Goal: Task Accomplishment & Management: Complete application form

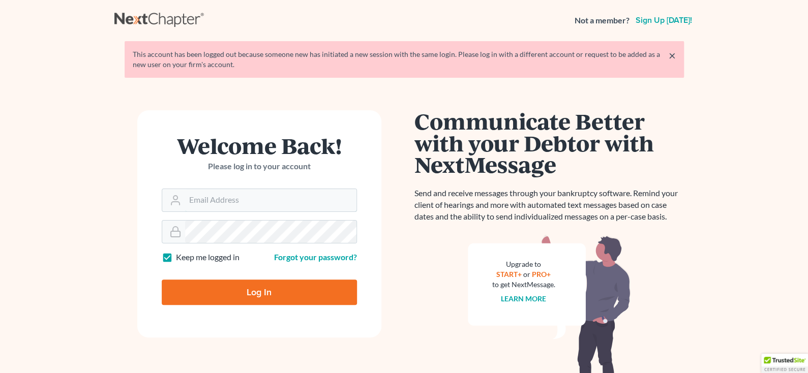
type input "beth@thehillislawfirm.com"
click at [266, 290] on input "Log In" at bounding box center [259, 292] width 195 height 25
type input "Thinking..."
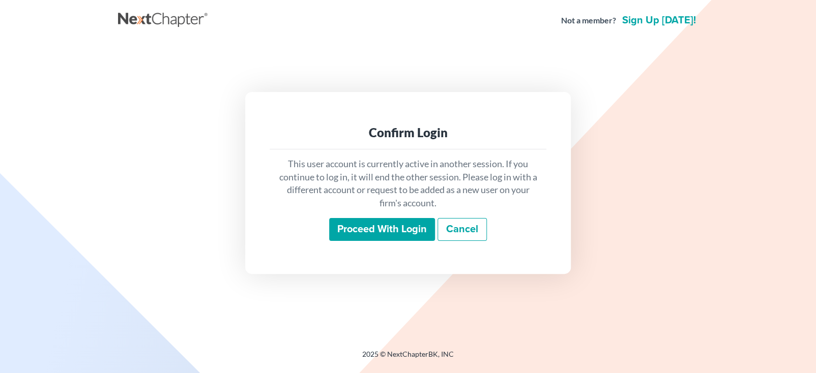
click at [398, 233] on input "Proceed with login" at bounding box center [382, 229] width 106 height 23
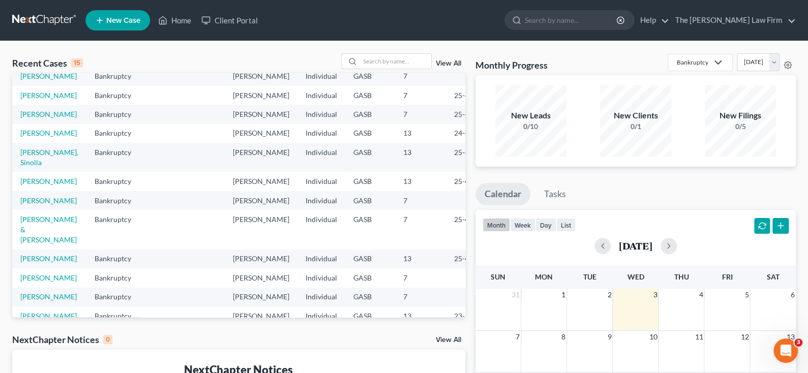
scroll to position [51, 0]
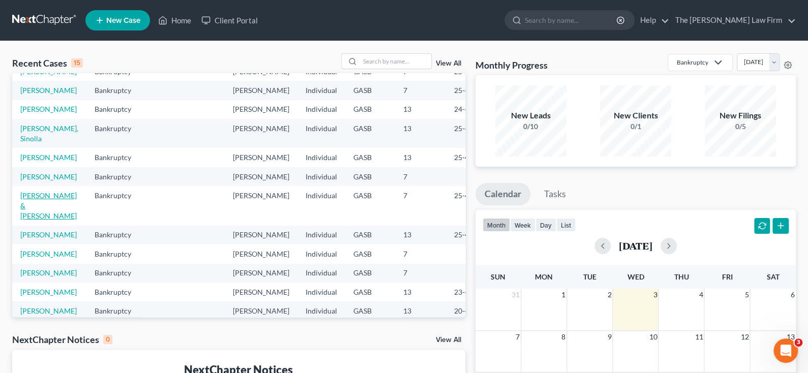
click at [29, 220] on link "[PERSON_NAME] & [PERSON_NAME]" at bounding box center [48, 205] width 56 height 29
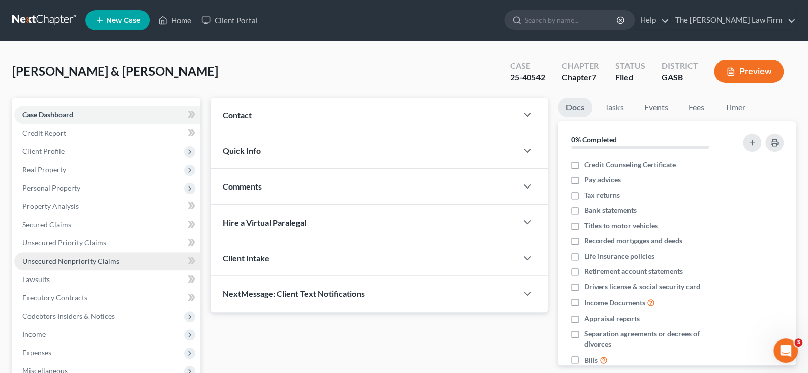
click at [81, 262] on span "Unsecured Nonpriority Claims" at bounding box center [70, 261] width 97 height 9
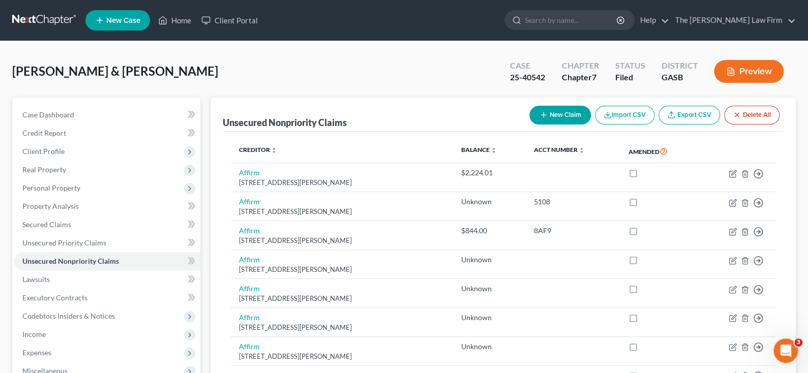
click at [557, 115] on button "New Claim" at bounding box center [560, 115] width 62 height 19
select select "2"
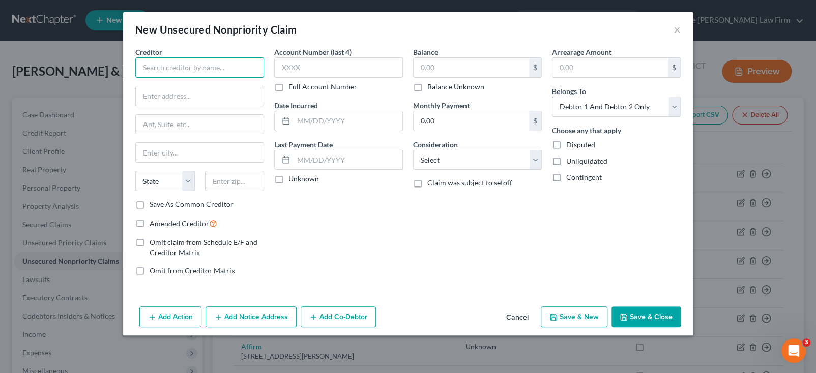
click at [168, 64] on input "text" at bounding box center [199, 67] width 129 height 20
type input "[PERSON_NAME]"
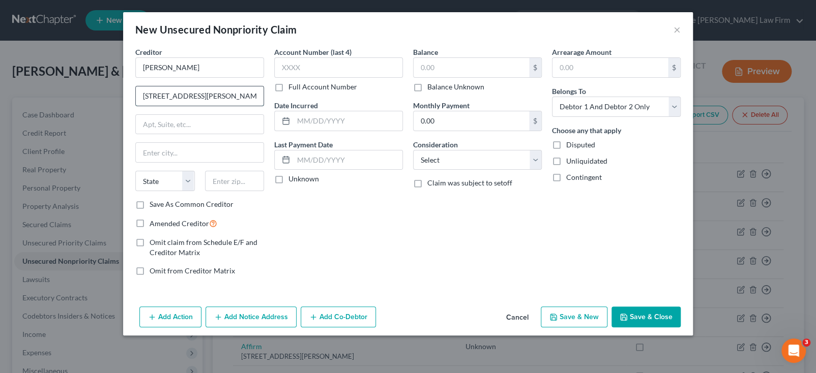
type input "[STREET_ADDRESS][PERSON_NAME]"
type input "[PERSON_NAME]"
select select "10"
type input "31326"
click at [365, 222] on div "Account Number (last 4) Full Account Number Date Incurred Last Payment Date Unk…" at bounding box center [338, 165] width 139 height 237
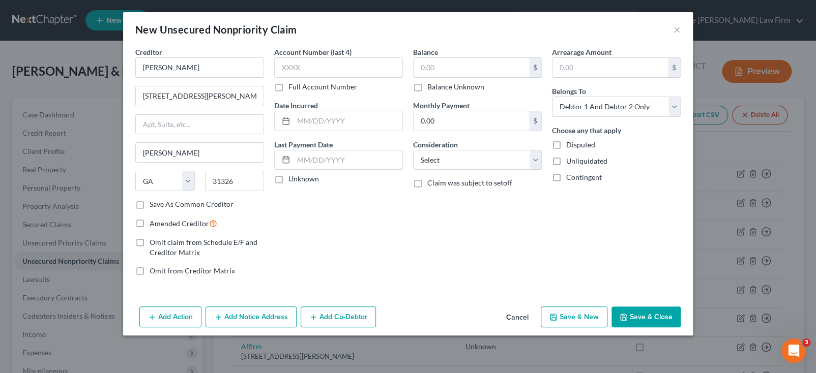
click at [427, 87] on label "Balance Unknown" at bounding box center [455, 87] width 57 height 10
click at [431, 87] on input "Balance Unknown" at bounding box center [434, 85] width 7 height 7
checkbox input "true"
type input "0.00"
click at [427, 160] on select "Select Cable / Satellite Services Collection Agency Credit Card Debt Debt Couns…" at bounding box center [477, 160] width 129 height 20
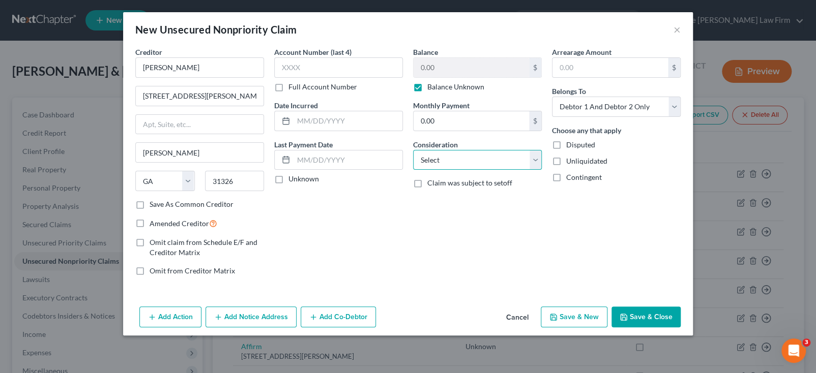
select select "14"
click at [413, 150] on select "Select Cable / Satellite Services Collection Agency Credit Card Debt Debt Couns…" at bounding box center [477, 160] width 129 height 20
click at [533, 164] on select "Select Cable / Satellite Services Collection Agency Credit Card Debt Debt Couns…" at bounding box center [477, 160] width 129 height 20
select select
click at [413, 150] on select "Select Cable / Satellite Services Collection Agency Credit Card Debt Debt Couns…" at bounding box center [477, 160] width 129 height 20
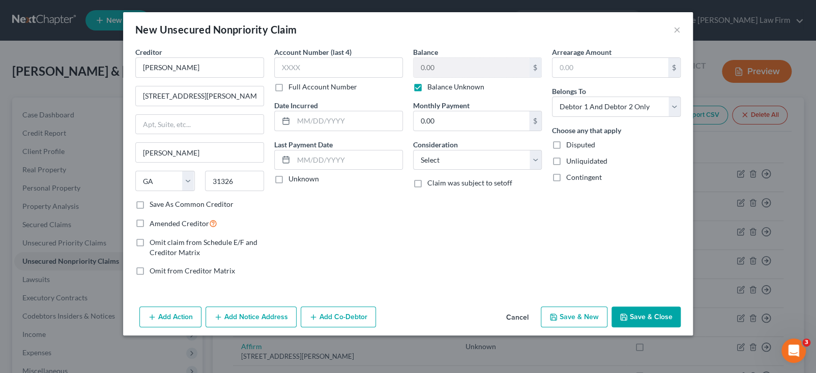
click at [465, 225] on div "Balance 0.00 $ Balance Unknown Balance Undetermined 0.00 $ Balance Unknown Mont…" at bounding box center [477, 165] width 139 height 237
click at [671, 108] on select "Select Debtor 1 Only Debtor 2 Only Debtor 1 And Debtor 2 Only At Least One Of T…" at bounding box center [616, 107] width 129 height 20
select select "1"
click at [552, 97] on select "Select Debtor 1 Only Debtor 2 Only Debtor 1 And Debtor 2 Only At Least One Of T…" at bounding box center [616, 107] width 129 height 20
click at [566, 143] on label "Disputed" at bounding box center [580, 145] width 29 height 10
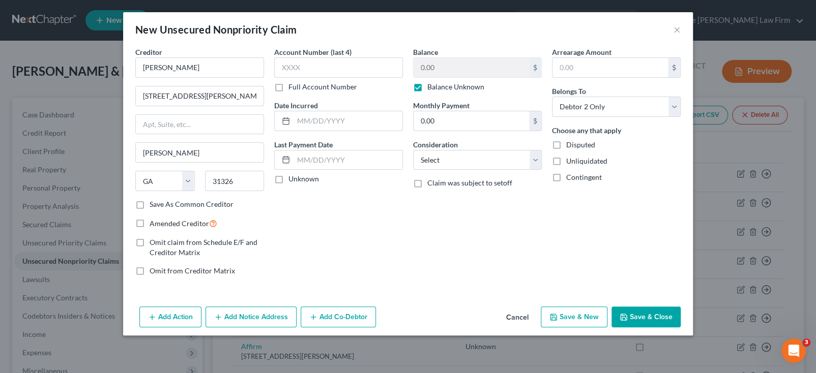
click at [570, 143] on input "Disputed" at bounding box center [573, 143] width 7 height 7
click at [566, 144] on label "Disputed" at bounding box center [580, 145] width 29 height 10
click at [570, 144] on input "Disputed" at bounding box center [573, 143] width 7 height 7
click at [566, 144] on label "Disputed" at bounding box center [580, 145] width 29 height 10
click at [570, 144] on input "Disputed" at bounding box center [573, 143] width 7 height 7
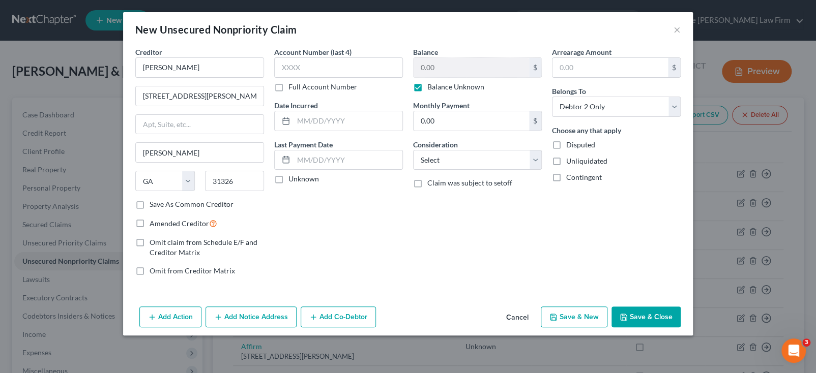
checkbox input "true"
click at [642, 313] on button "Save & Close" at bounding box center [645, 317] width 69 height 21
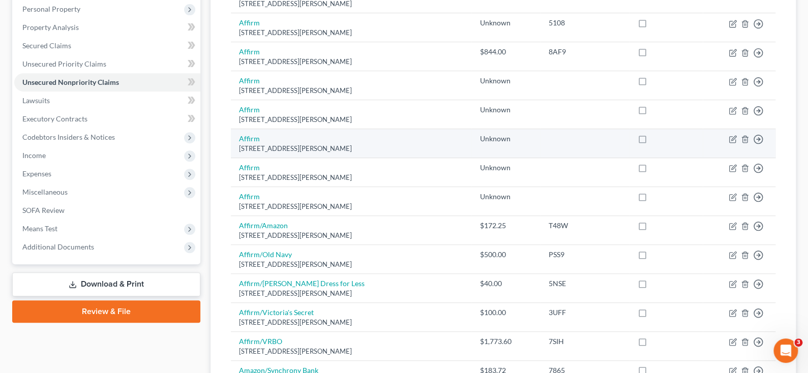
scroll to position [203, 0]
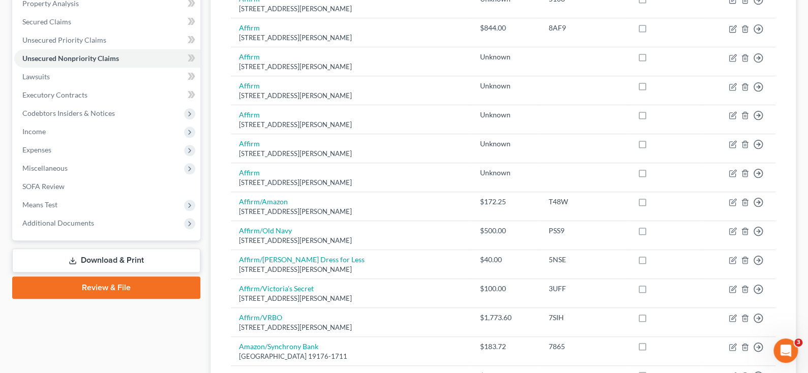
click at [116, 260] on link "Download & Print" at bounding box center [106, 261] width 188 height 24
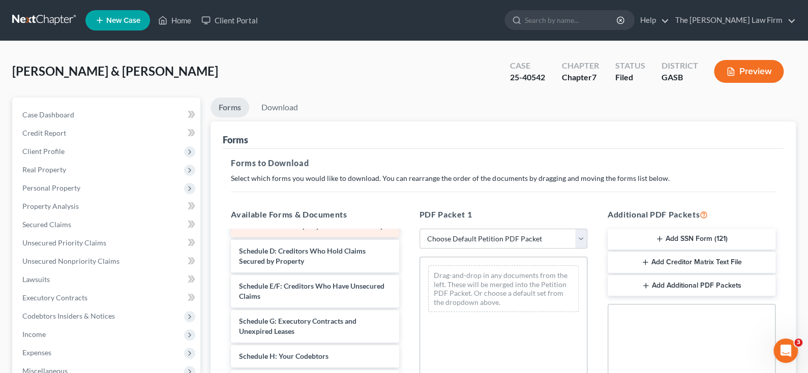
scroll to position [102, 0]
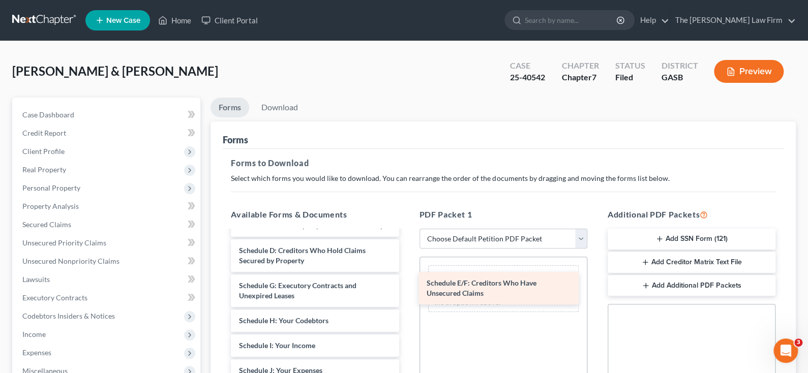
drag, startPoint x: 286, startPoint y: 297, endPoint x: 474, endPoint y: 285, distance: 188.0
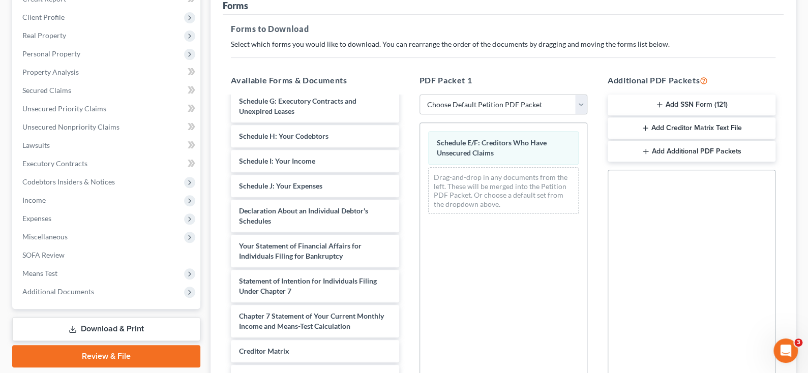
scroll to position [152, 0]
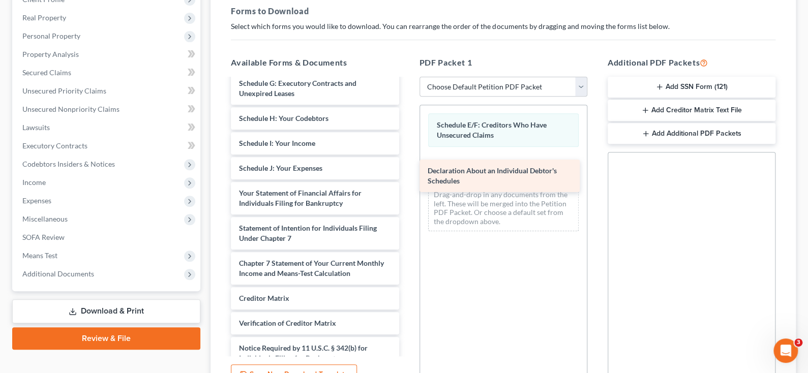
drag, startPoint x: 299, startPoint y: 208, endPoint x: 488, endPoint y: 177, distance: 191.2
click at [407, 177] on div "Declaration About an Individual Debtor's Schedules Voluntary Petition for Indiv…" at bounding box center [315, 160] width 184 height 467
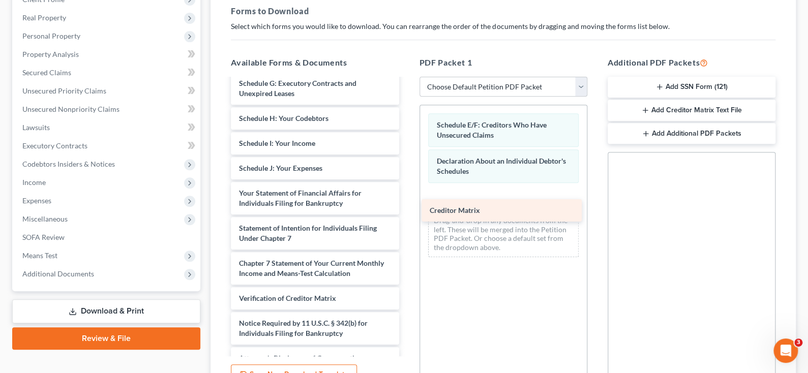
drag, startPoint x: 324, startPoint y: 309, endPoint x: 515, endPoint y: 213, distance: 213.5
click at [407, 213] on div "Creditor Matrix Voluntary Petition for Individuals Filing for Bankruptcy Summar…" at bounding box center [315, 148] width 184 height 442
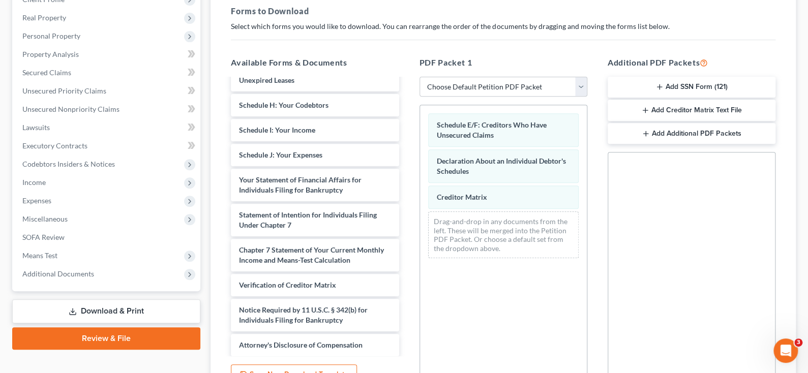
scroll to position [177, 0]
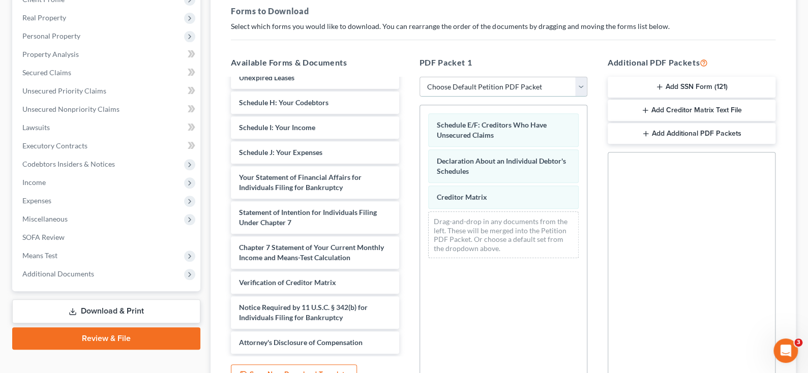
click at [582, 87] on select "Choose Default Petition PDF Packet Complete Bankruptcy Petition (all forms and …" at bounding box center [503, 87] width 168 height 20
click at [598, 221] on div "Additional PDF Packets Add SSN Form (121) Add Creditor Matrix Text File Add Add…" at bounding box center [691, 220] width 188 height 345
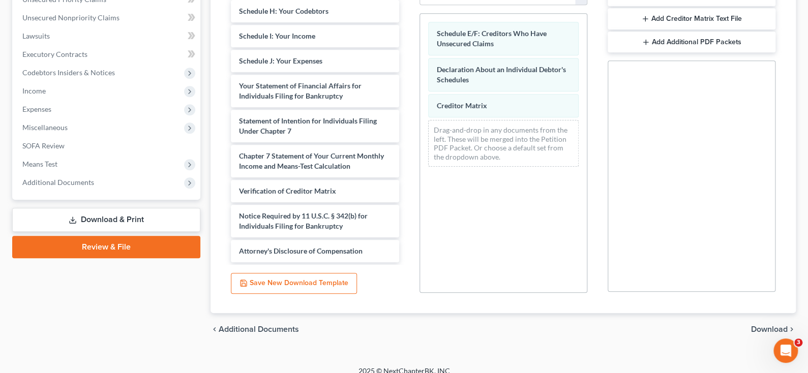
scroll to position [254, 0]
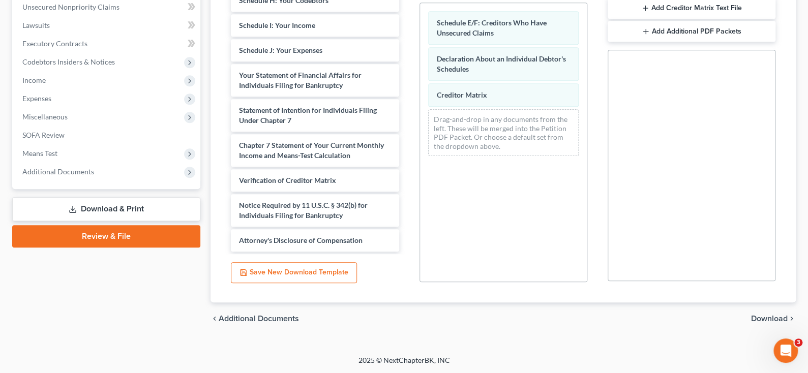
click at [768, 320] on span "Download" at bounding box center [769, 319] width 37 height 8
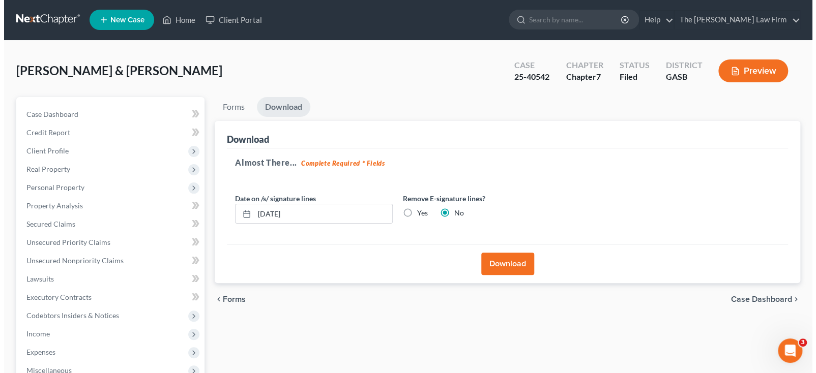
scroll to position [0, 0]
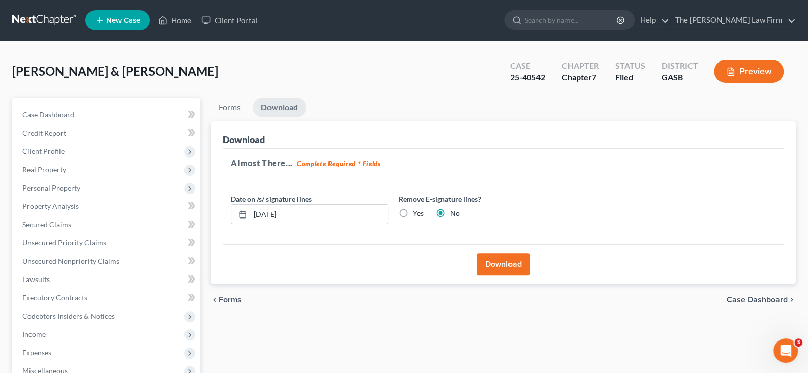
click at [500, 262] on button "Download" at bounding box center [503, 264] width 53 height 22
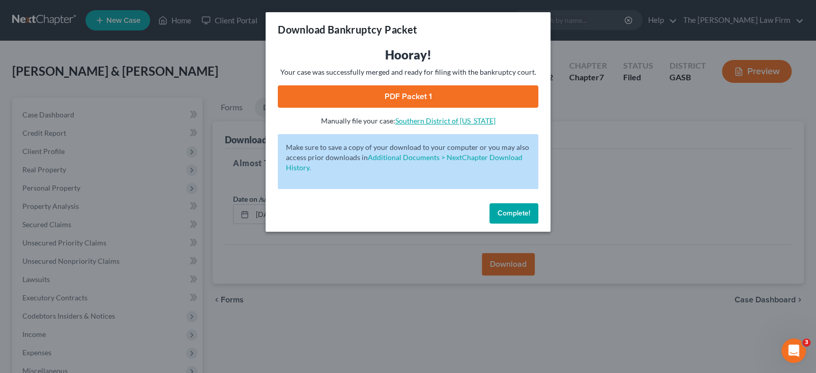
click at [429, 122] on link "Southern District of [US_STATE]" at bounding box center [445, 120] width 100 height 9
click at [408, 93] on link "PDF Packet 1" at bounding box center [408, 96] width 260 height 22
